Goal: Find specific page/section: Find specific page/section

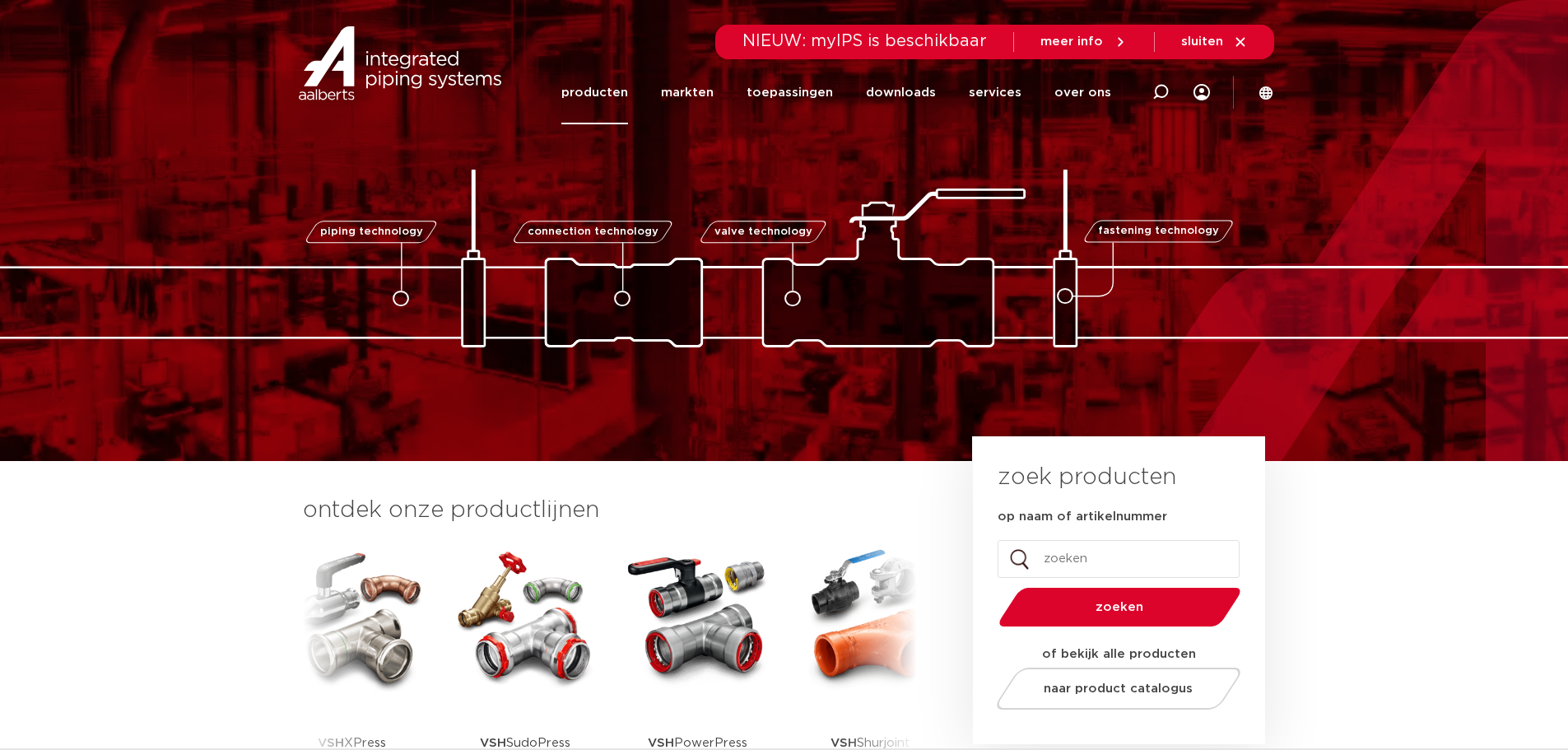
click at [600, 97] on link "producten" at bounding box center [595, 93] width 67 height 64
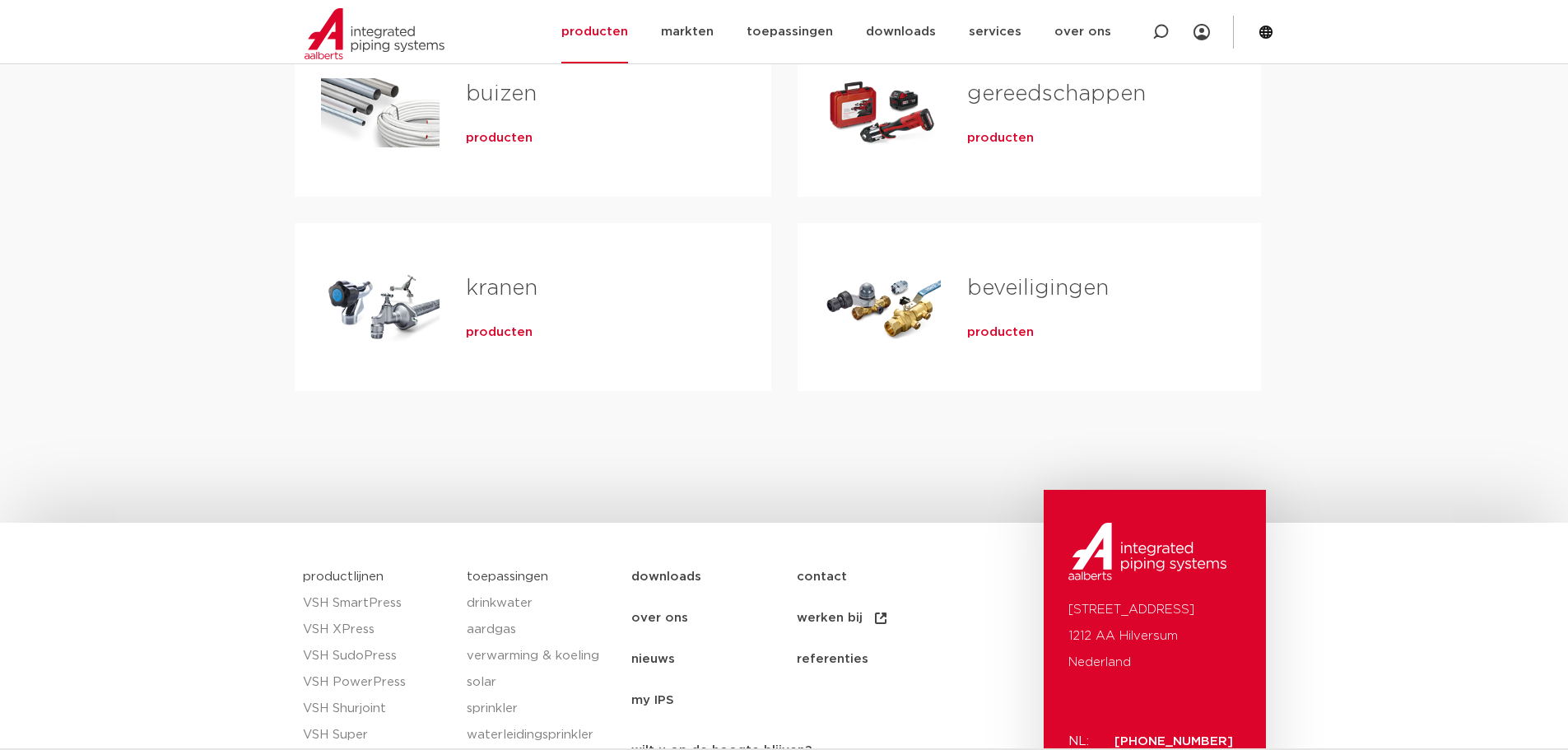
scroll to position [82, 0]
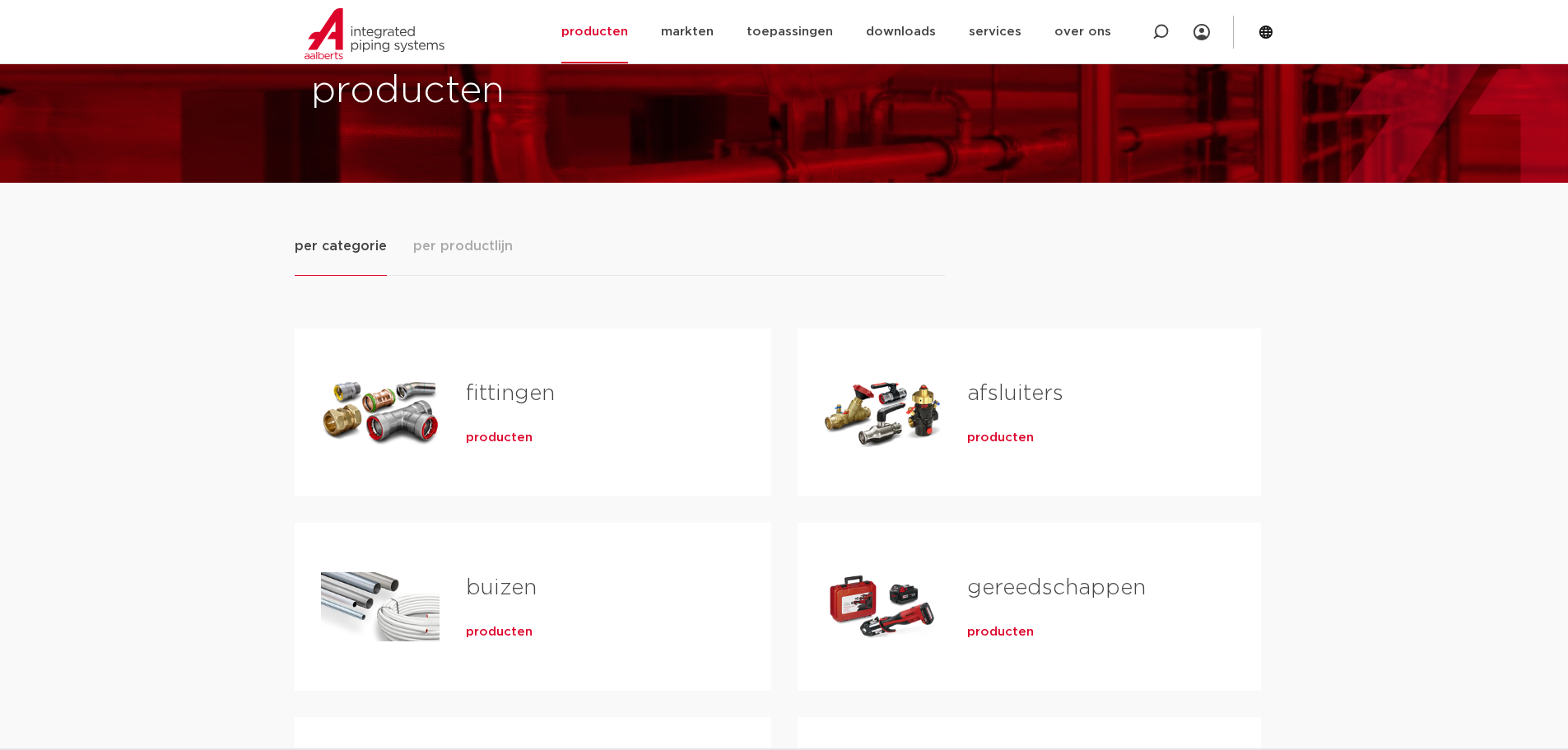
click at [465, 249] on span "per productlijn" at bounding box center [463, 246] width 100 height 20
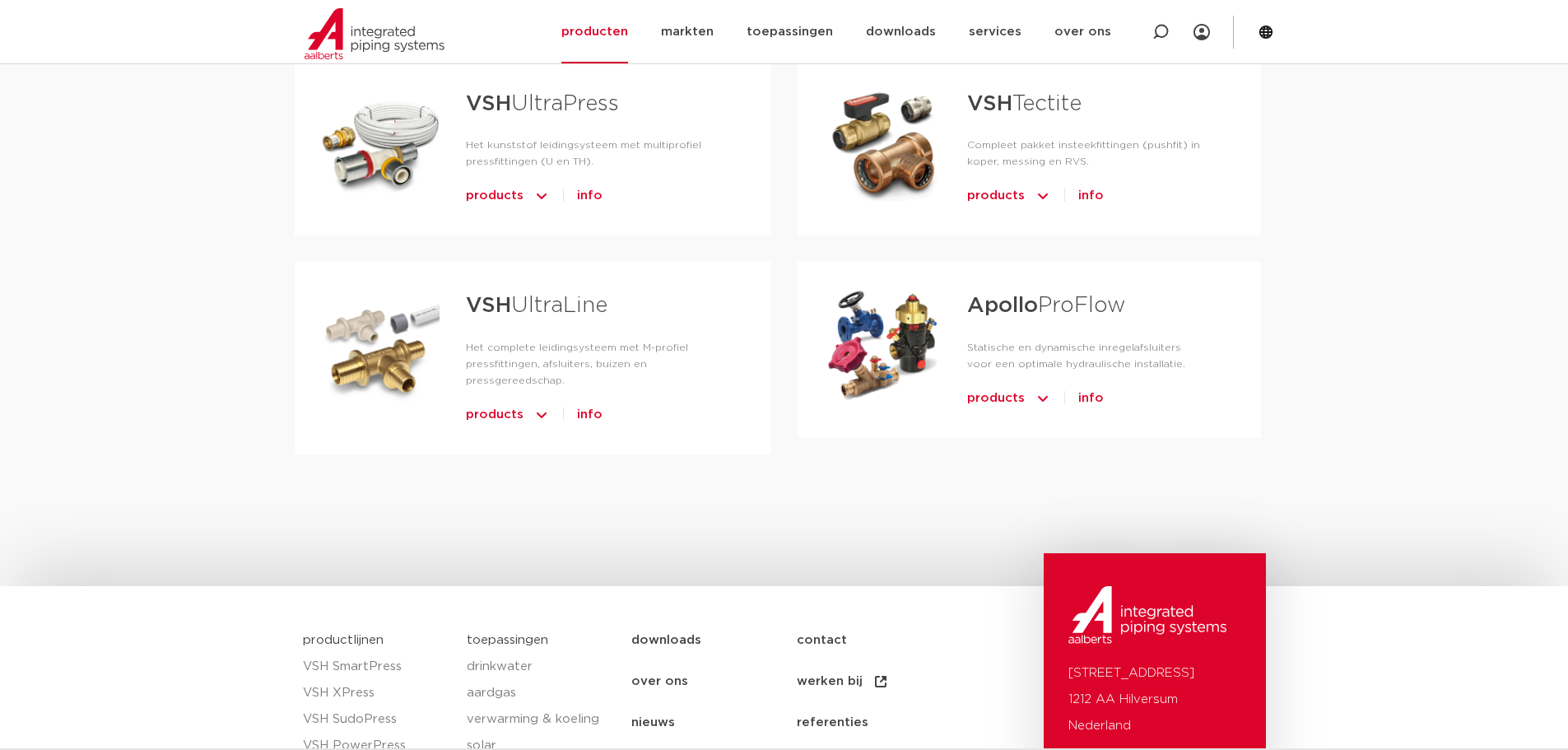
scroll to position [988, 0]
click at [1036, 400] on img "Tabs. Open items met enter of spatie, sluit af met escape en navigeer met de pi…" at bounding box center [1042, 399] width 16 height 27
